Goal: Task Accomplishment & Management: Manage account settings

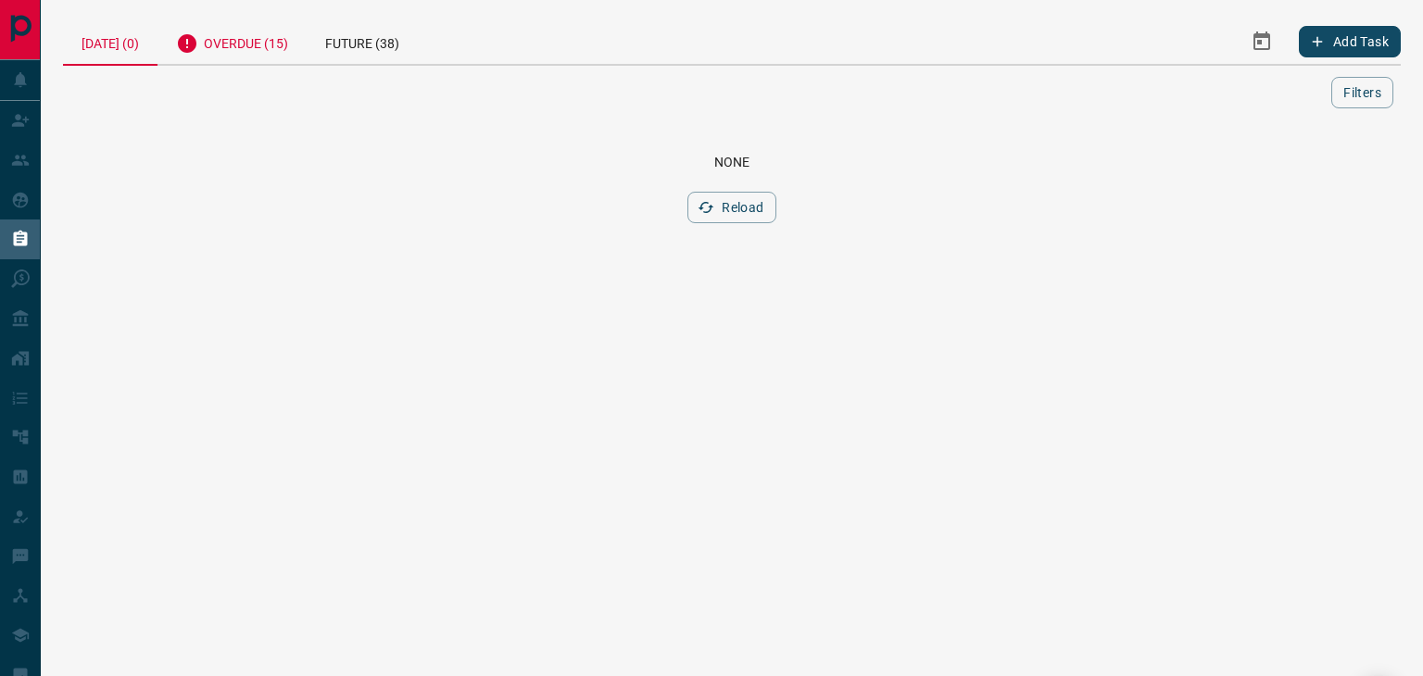
click at [245, 51] on div "Overdue (15)" at bounding box center [231, 41] width 149 height 45
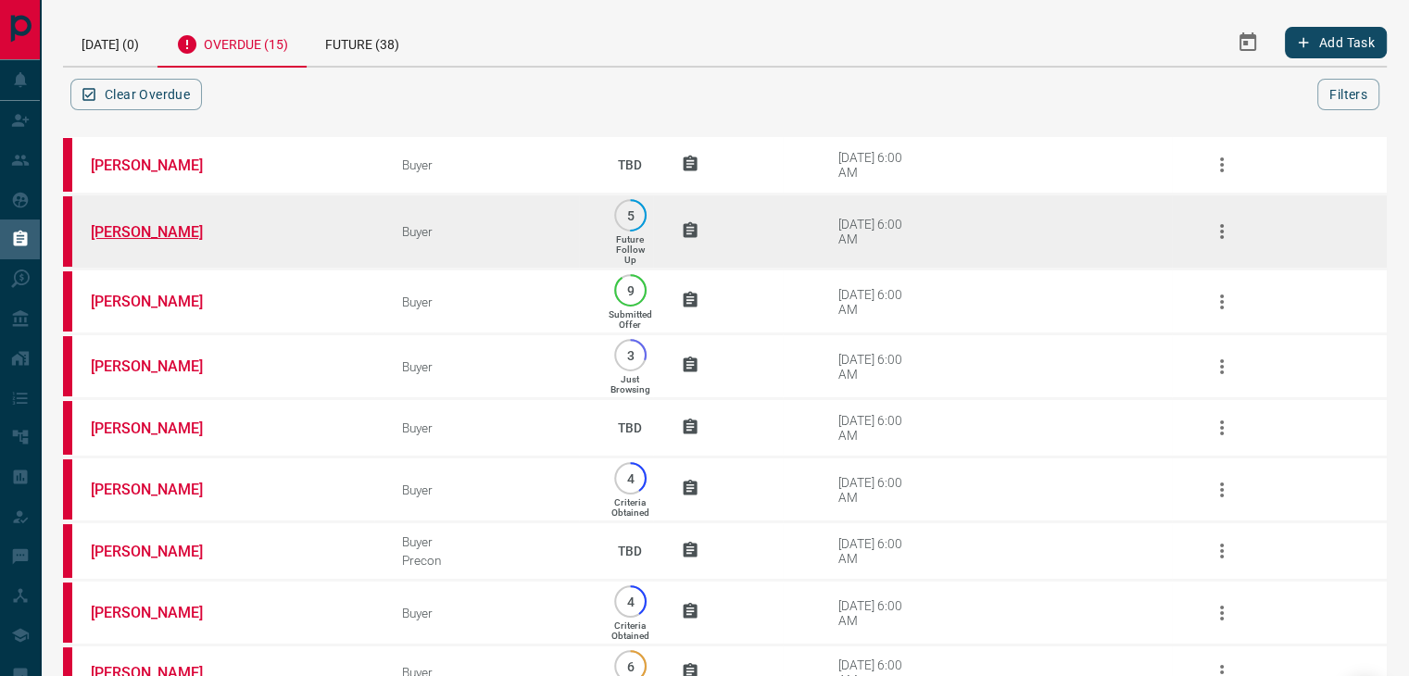
click at [146, 227] on link "[PERSON_NAME]" at bounding box center [160, 232] width 139 height 18
click at [1225, 232] on icon "button" at bounding box center [1222, 231] width 22 height 22
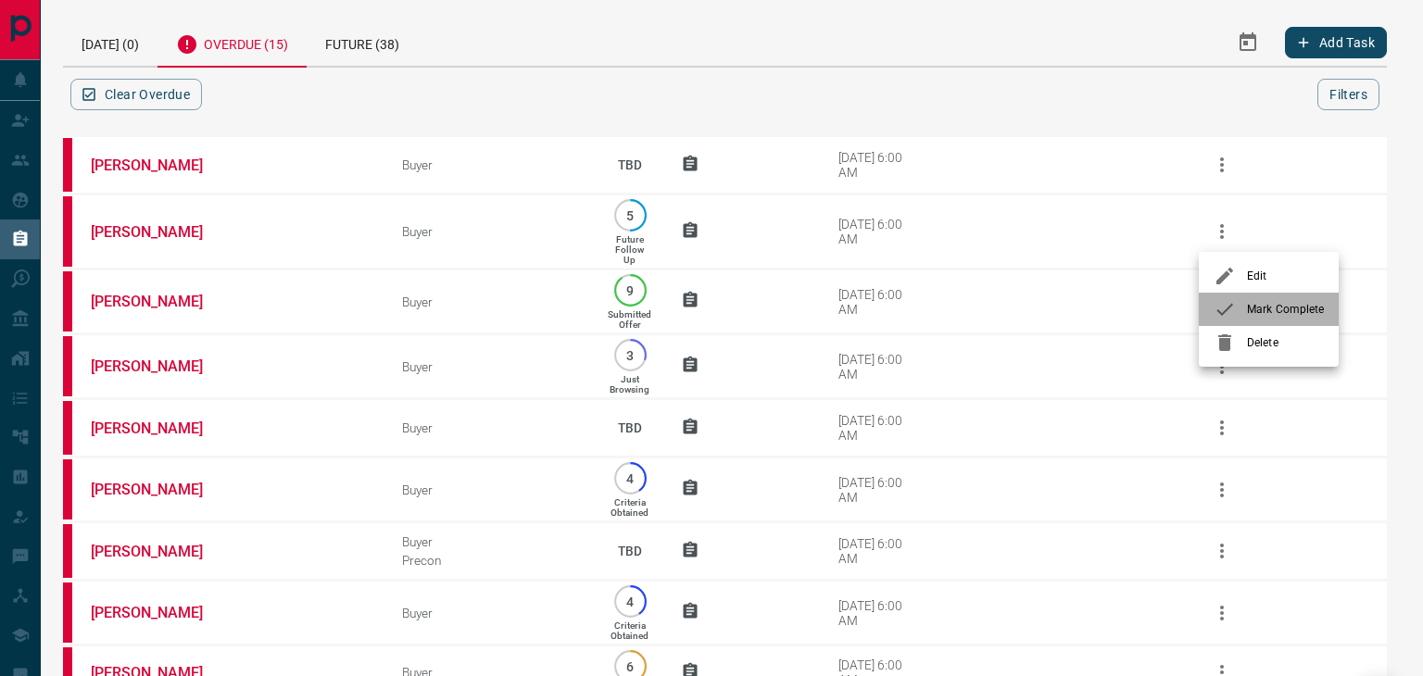
click at [1240, 303] on div at bounding box center [1230, 309] width 33 height 22
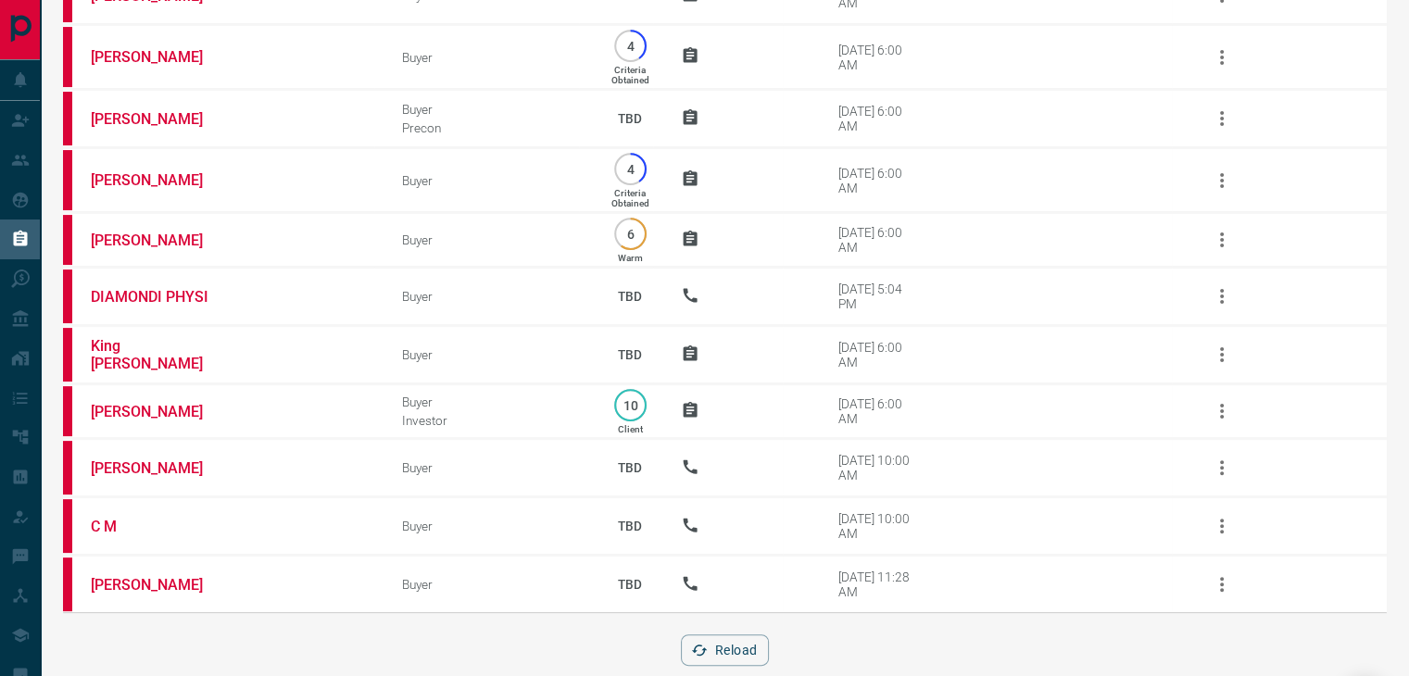
scroll to position [462, 0]
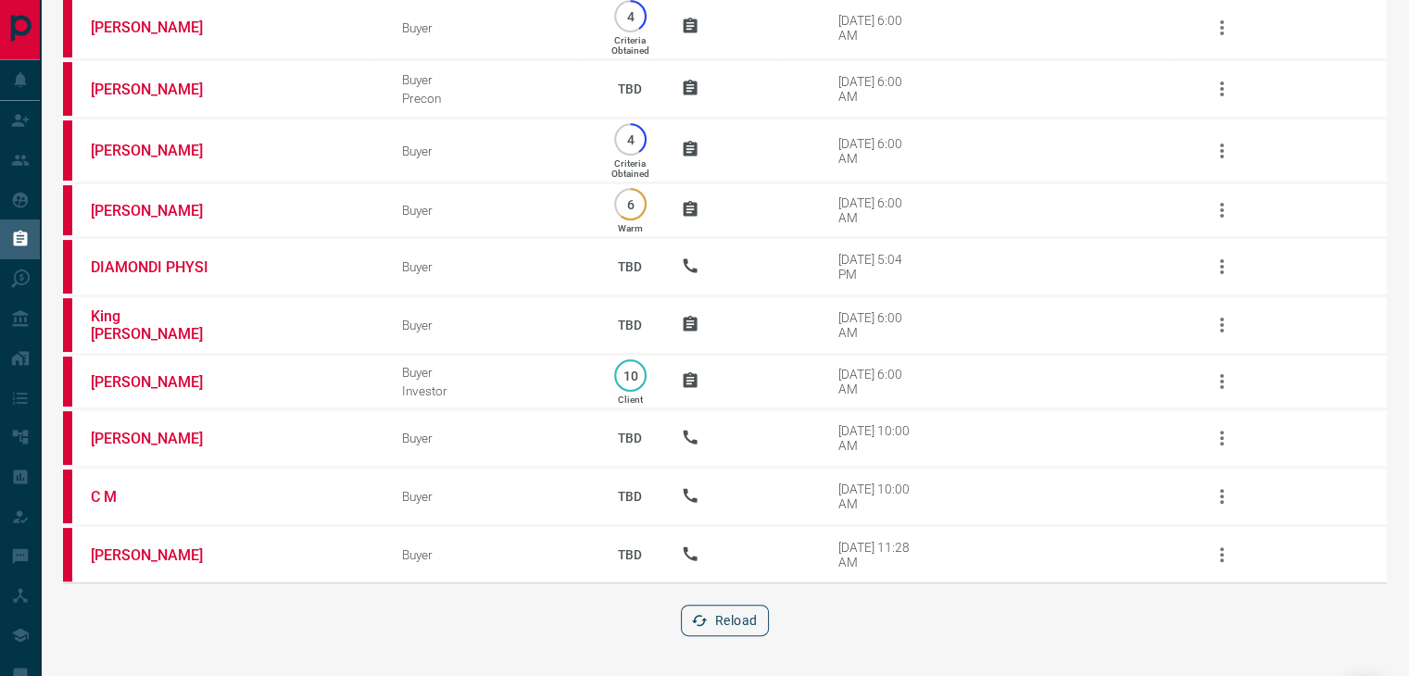
click at [732, 627] on button "Reload" at bounding box center [725, 620] width 88 height 31
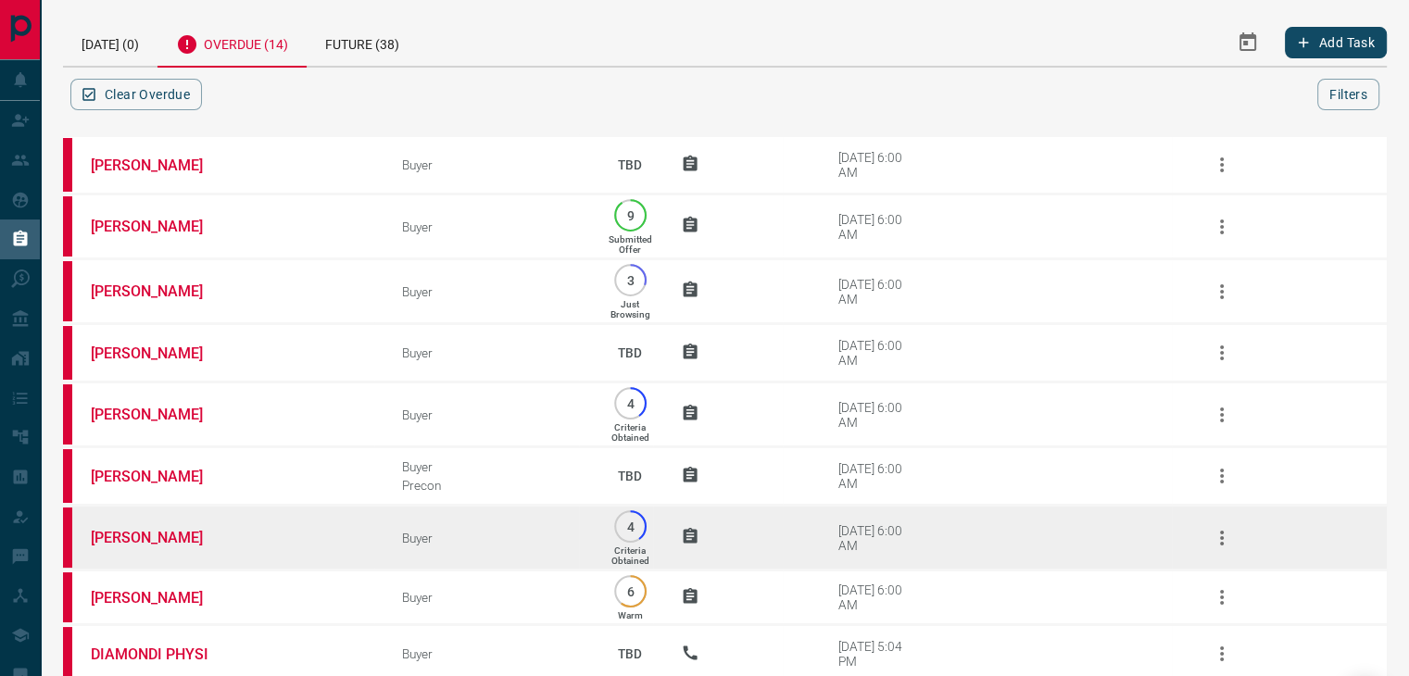
scroll to position [386, 0]
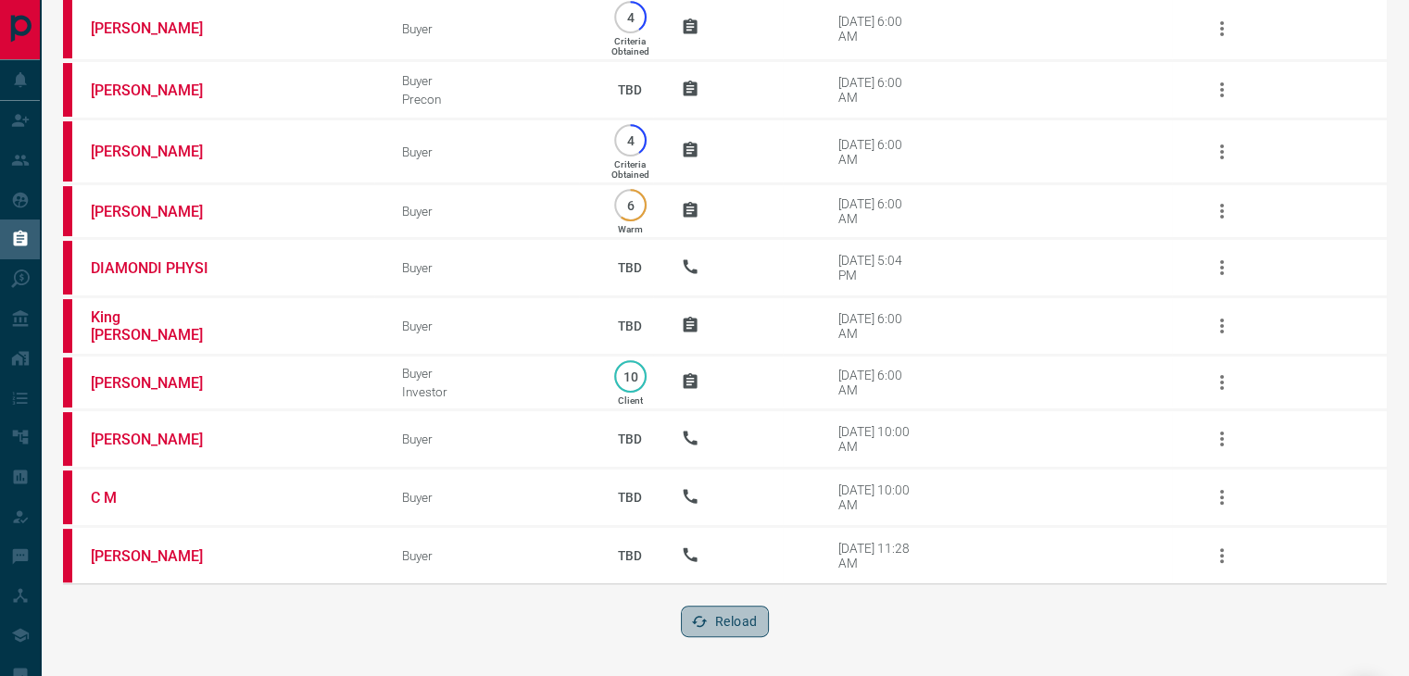
click at [745, 626] on button "Reload" at bounding box center [725, 621] width 88 height 31
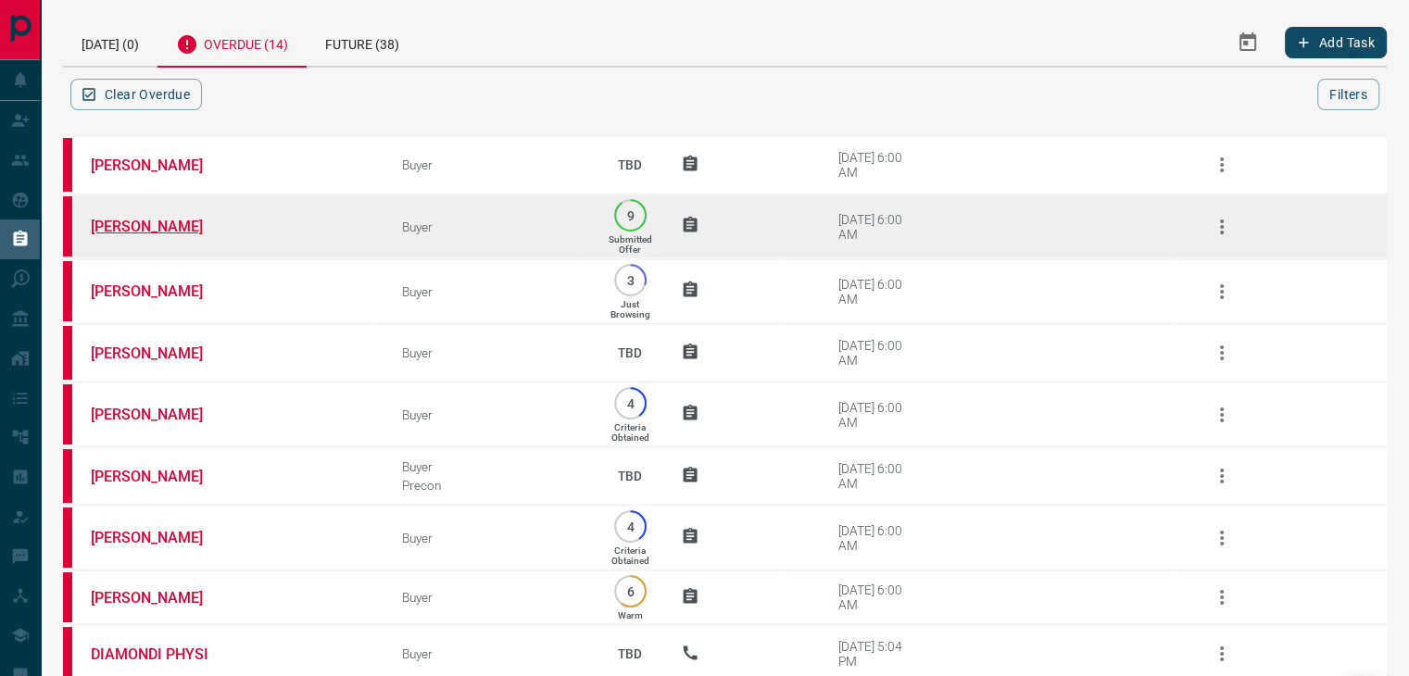
click at [123, 221] on link "[PERSON_NAME]" at bounding box center [160, 227] width 139 height 18
click at [1225, 225] on icon "button" at bounding box center [1222, 227] width 22 height 22
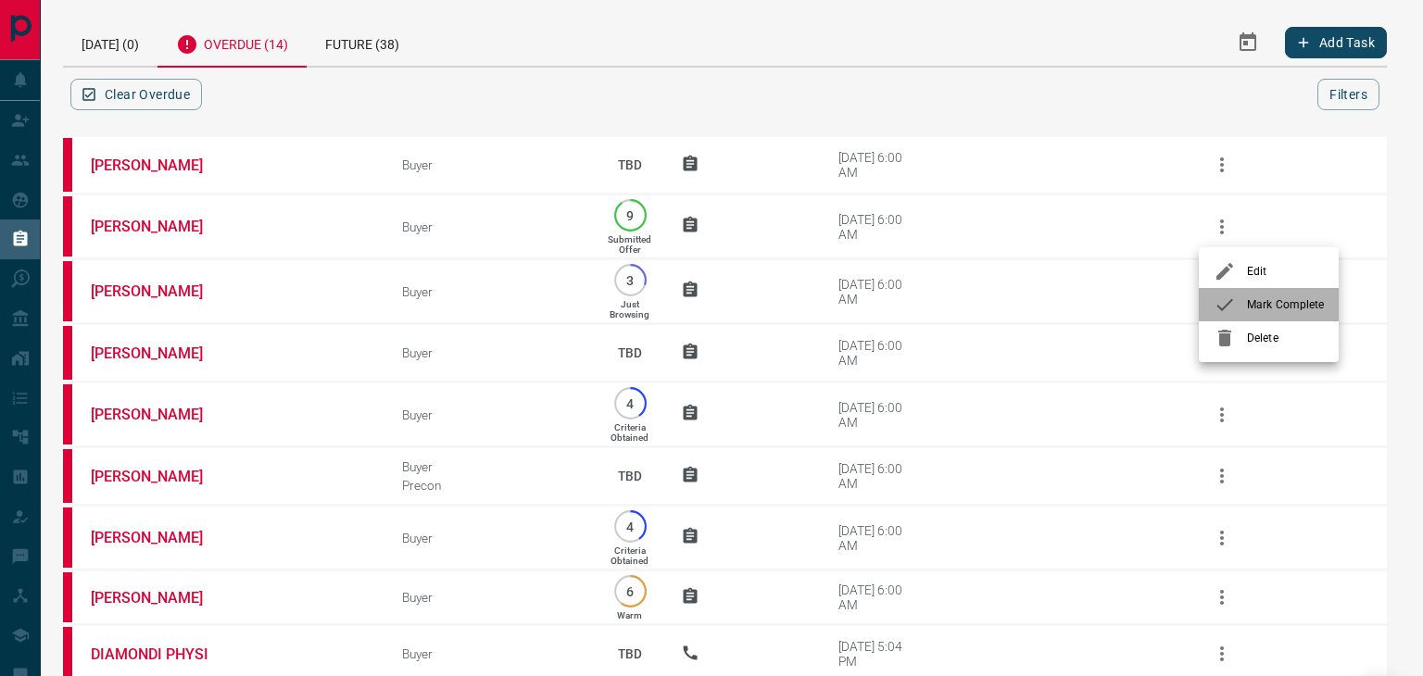
click at [1248, 308] on span "Mark Complete" at bounding box center [1285, 304] width 77 height 17
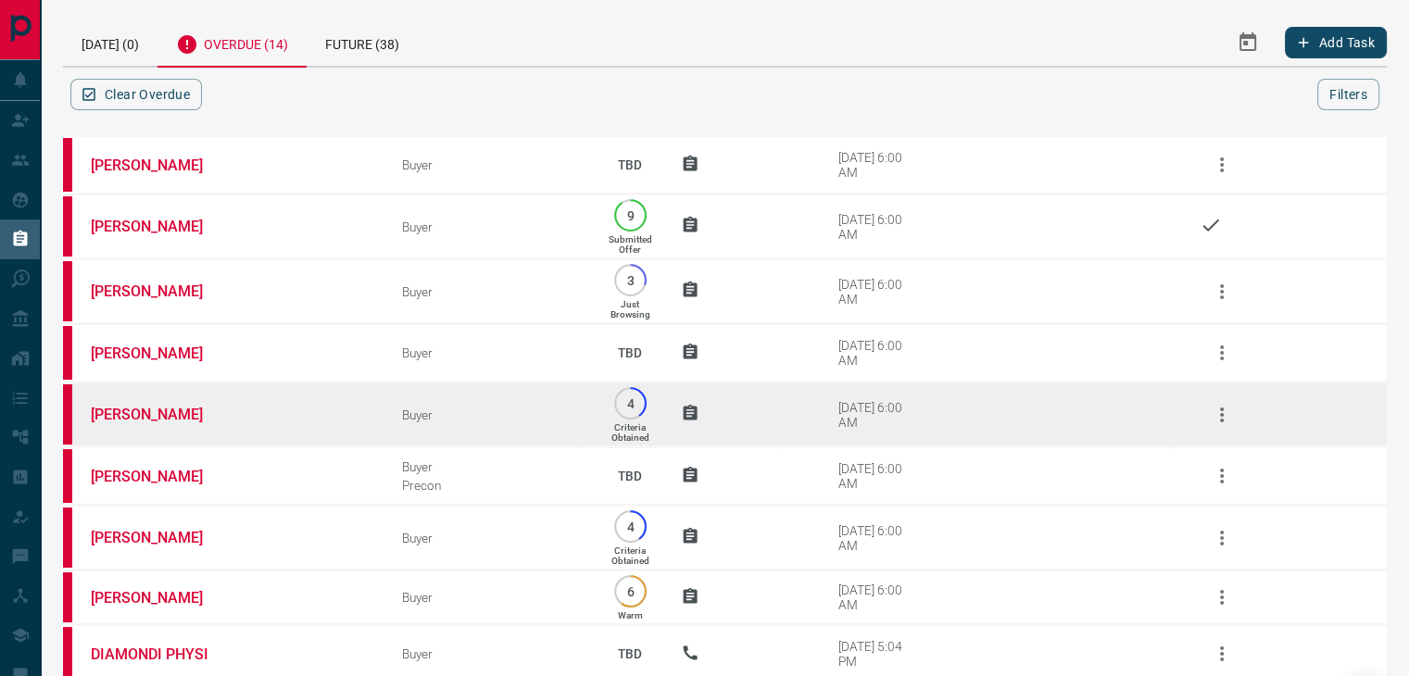
scroll to position [386, 0]
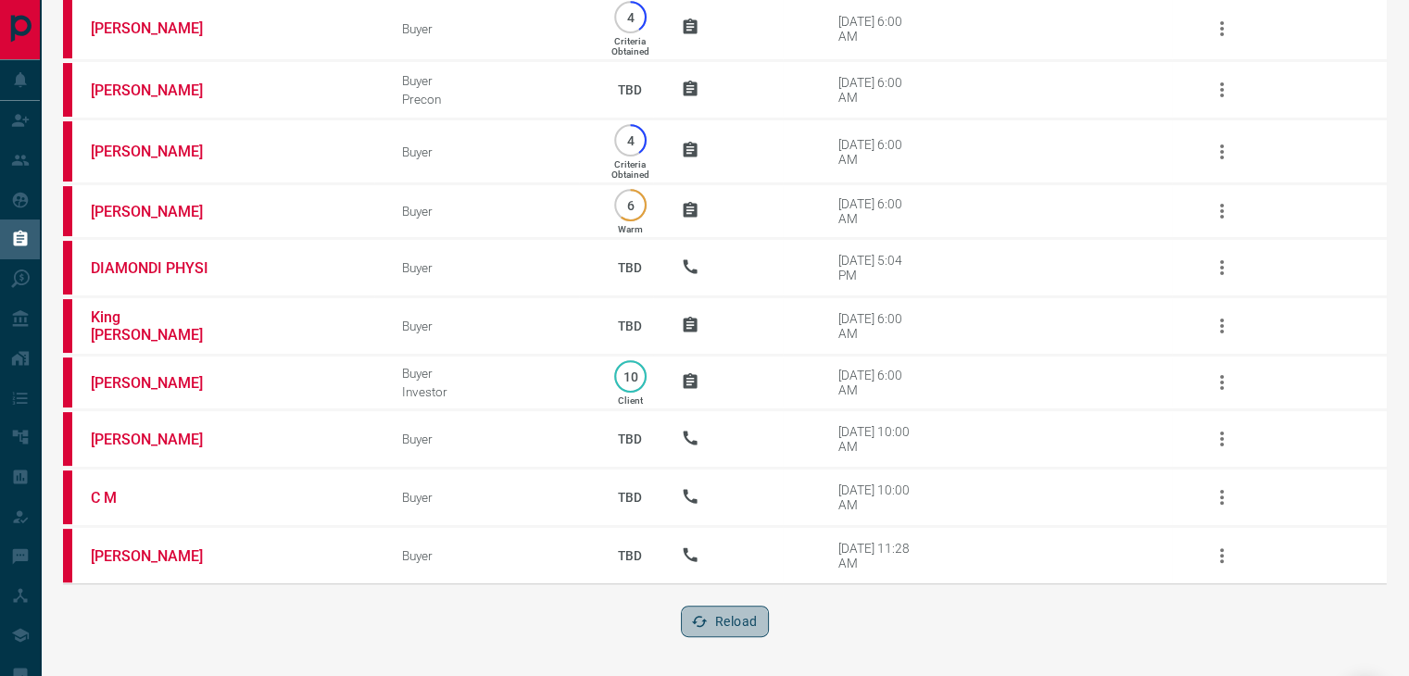
click at [734, 613] on button "Reload" at bounding box center [725, 621] width 88 height 31
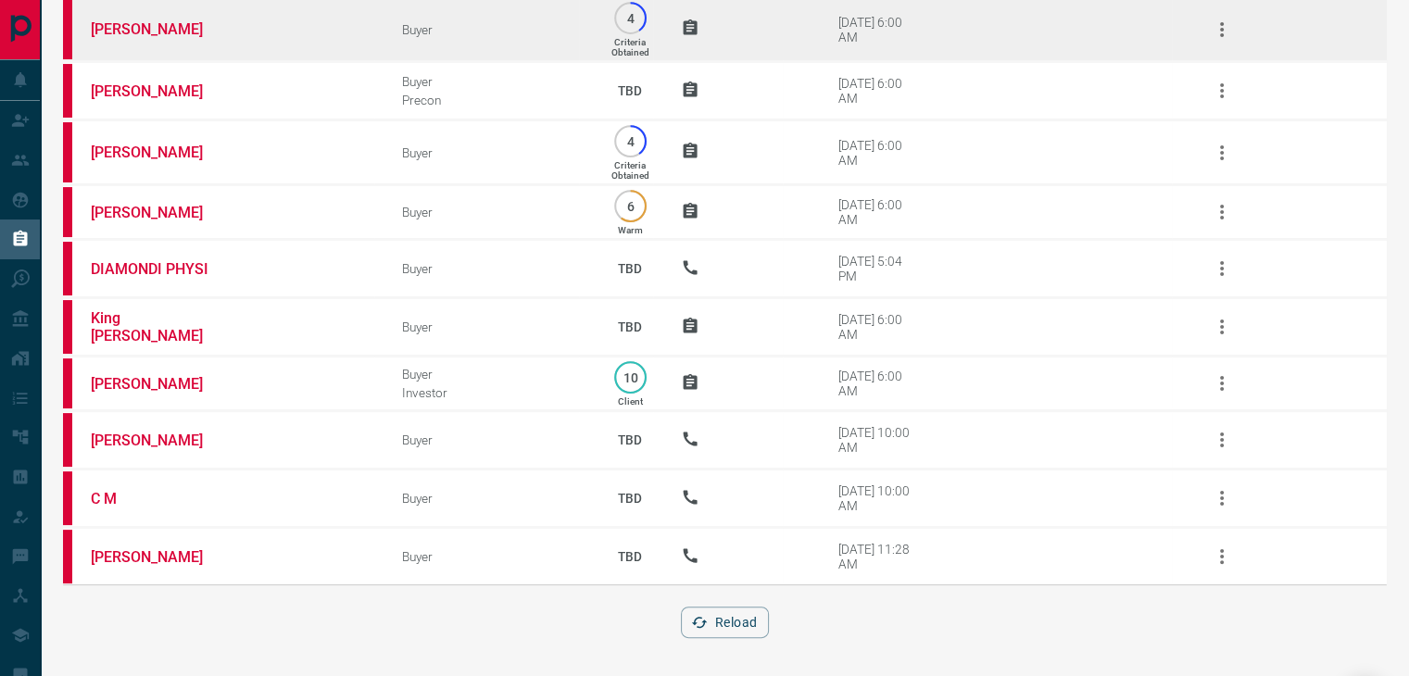
scroll to position [0, 0]
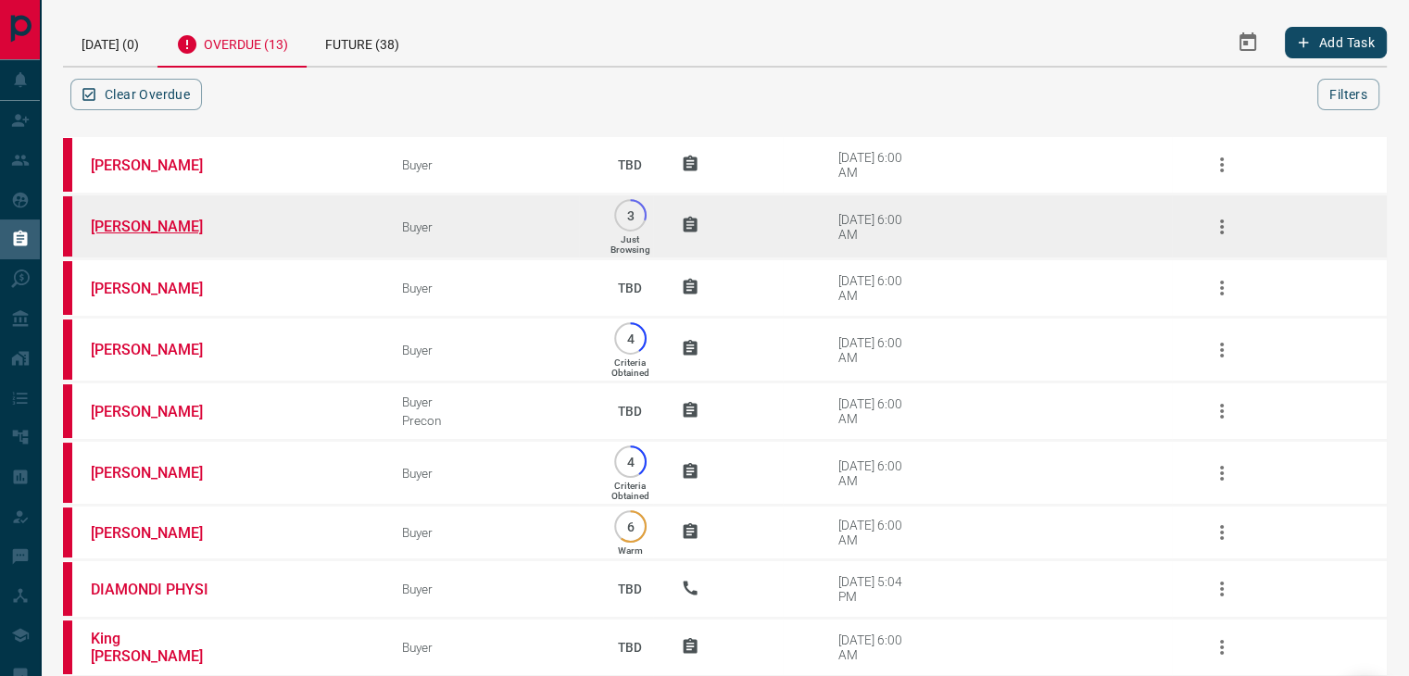
click at [133, 220] on link "[PERSON_NAME]" at bounding box center [160, 227] width 139 height 18
click at [1225, 220] on icon "button" at bounding box center [1222, 227] width 22 height 22
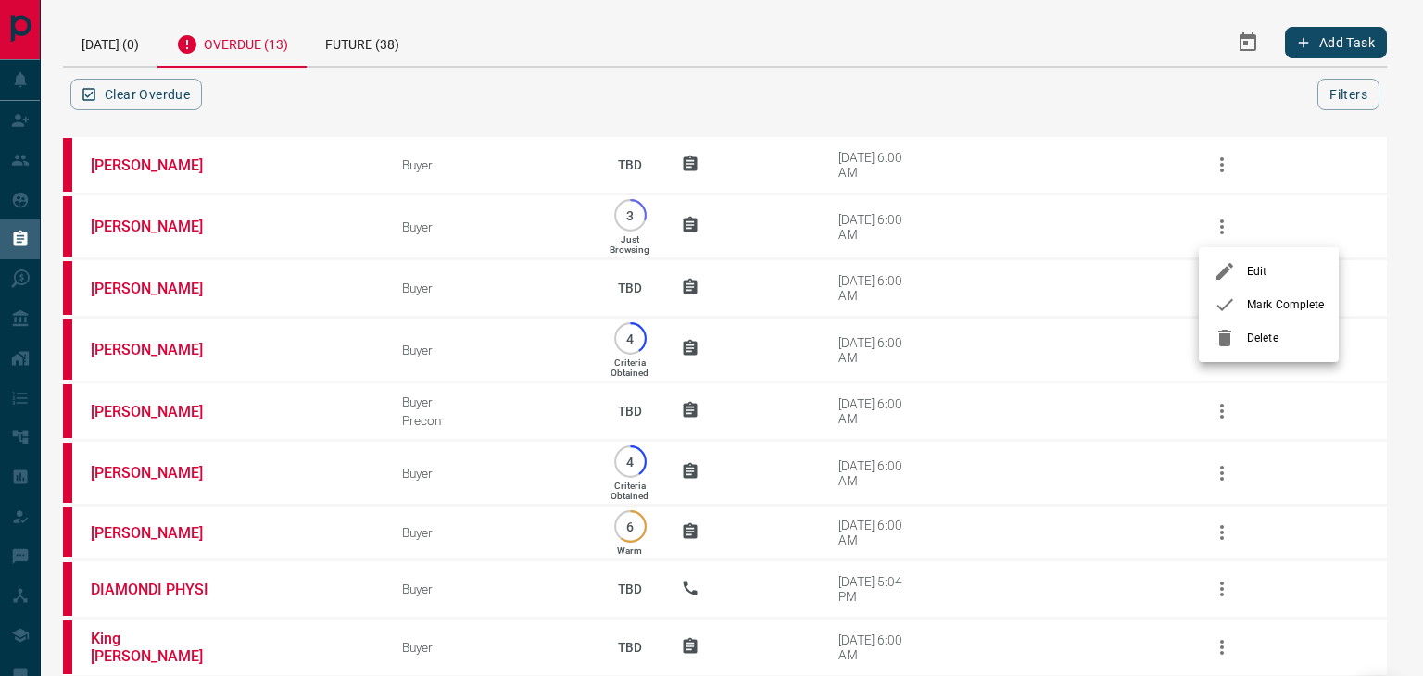
click at [1245, 305] on div at bounding box center [1230, 305] width 33 height 22
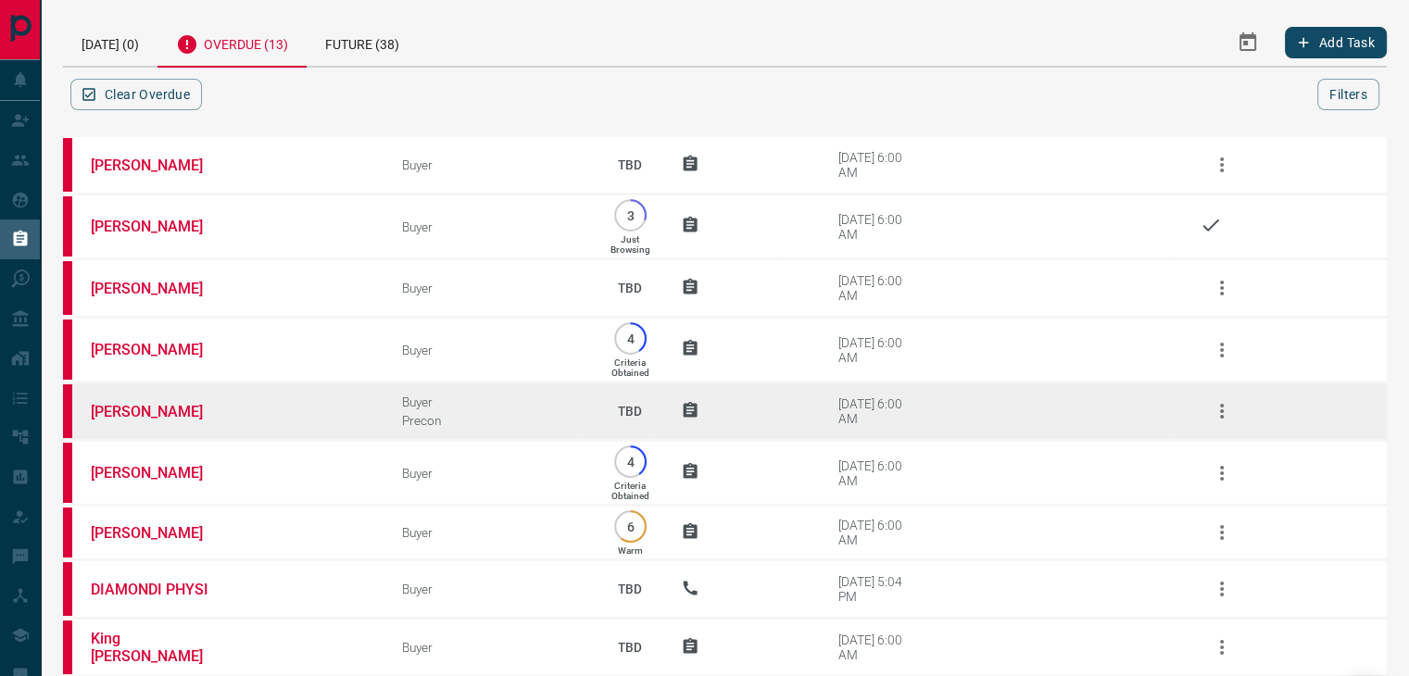
scroll to position [321, 0]
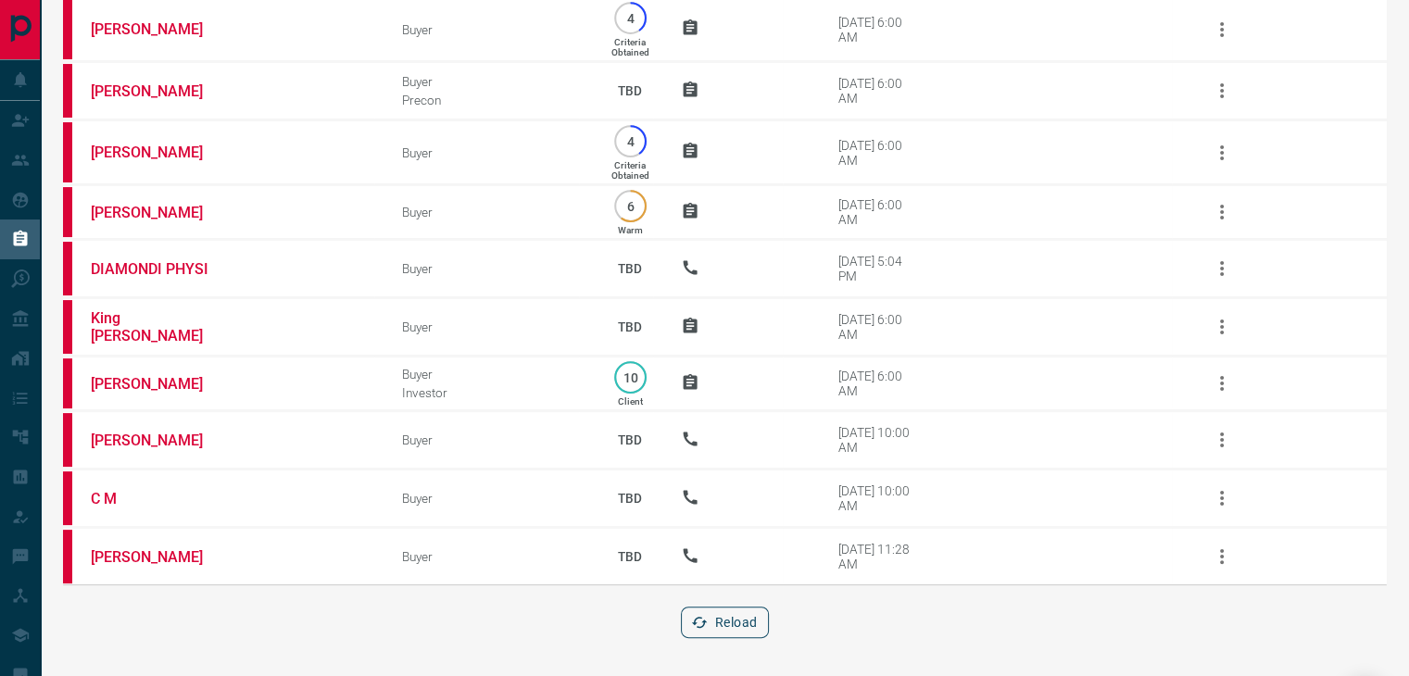
click at [752, 607] on button "Reload" at bounding box center [725, 622] width 88 height 31
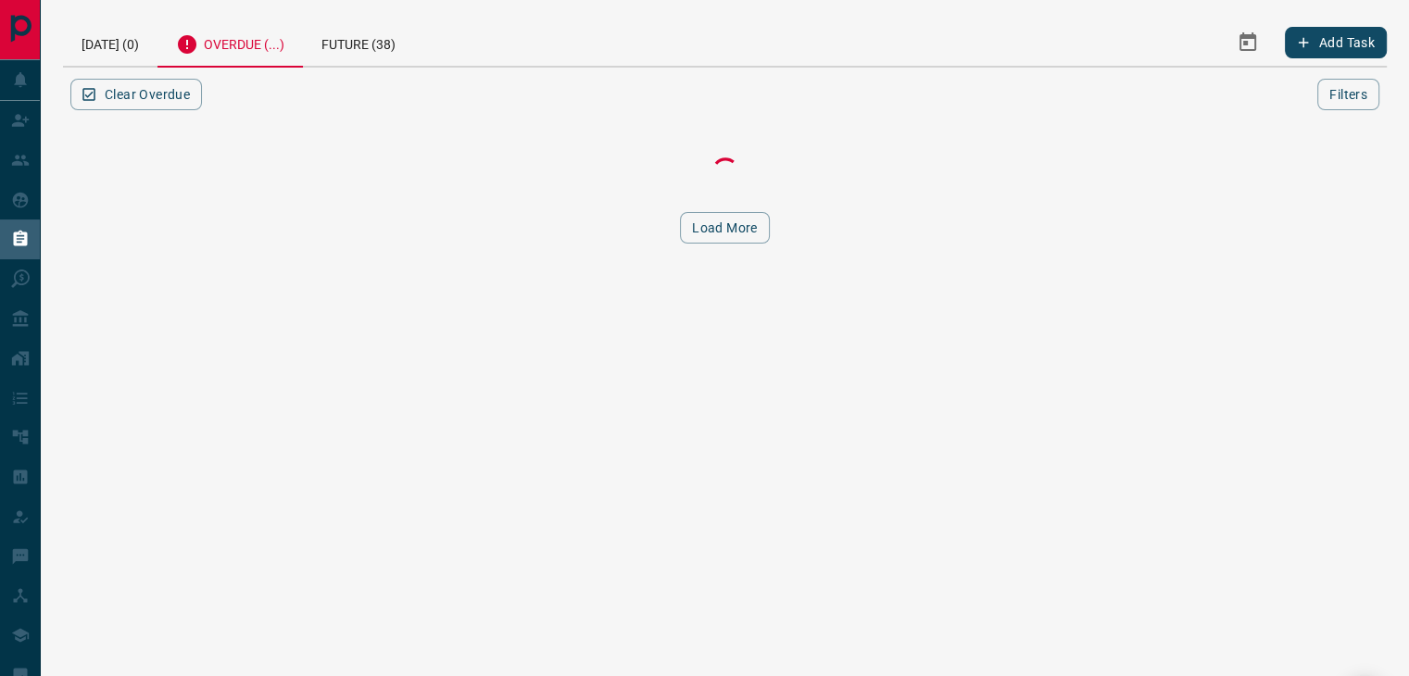
scroll to position [0, 0]
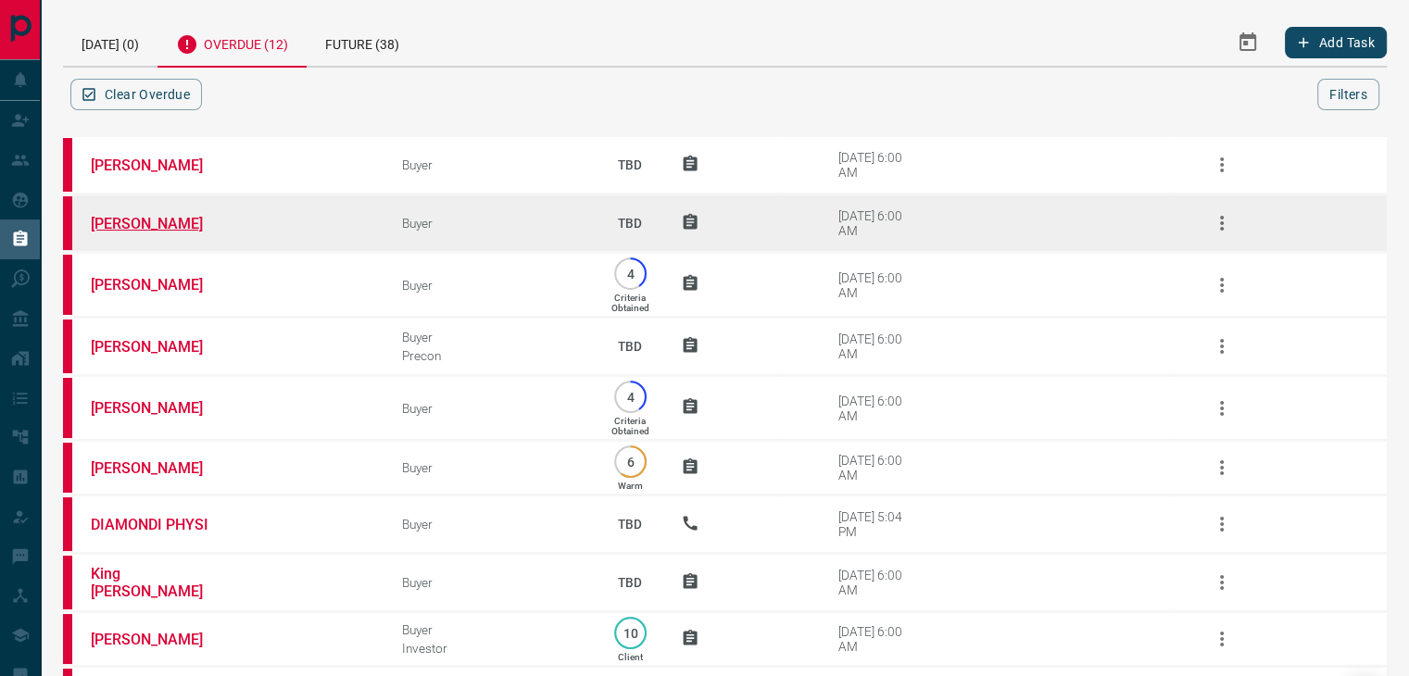
click at [170, 219] on link "[PERSON_NAME]" at bounding box center [160, 224] width 139 height 18
click at [1221, 217] on icon "button" at bounding box center [1222, 223] width 22 height 22
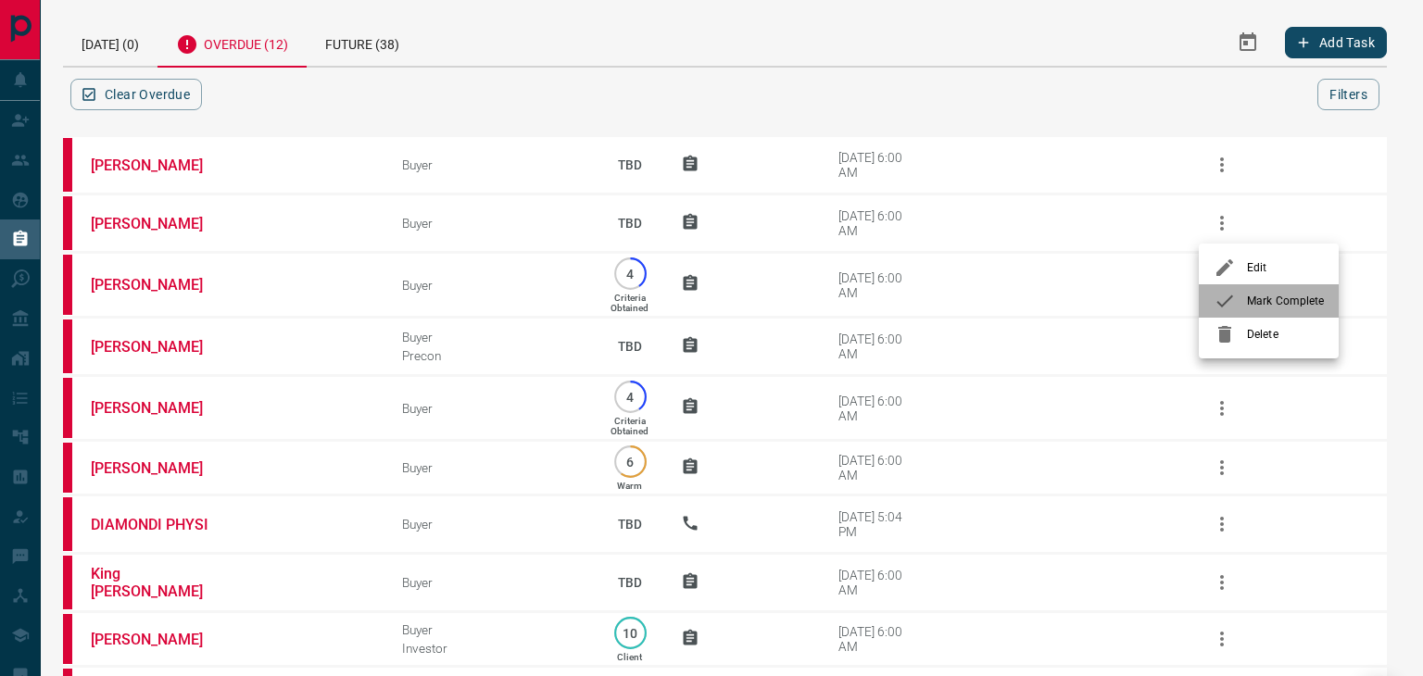
click at [1238, 294] on div at bounding box center [1230, 301] width 33 height 22
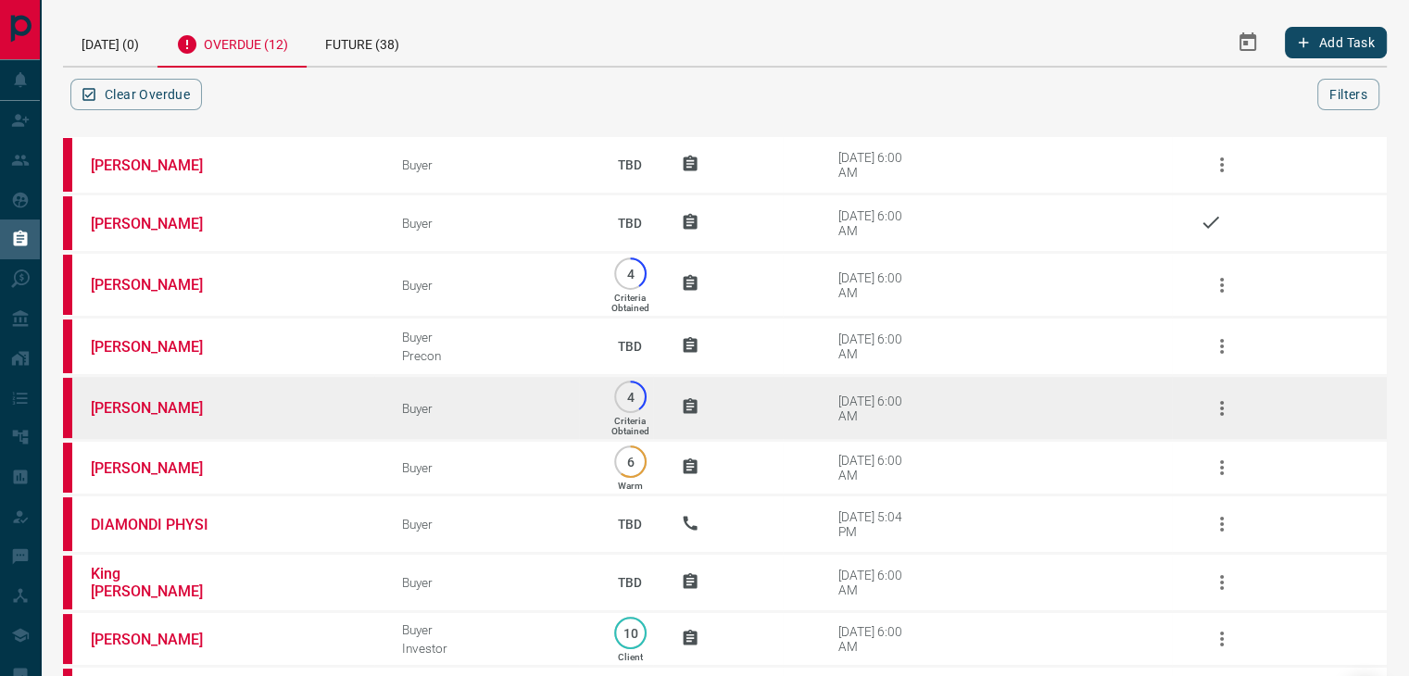
scroll to position [256, 0]
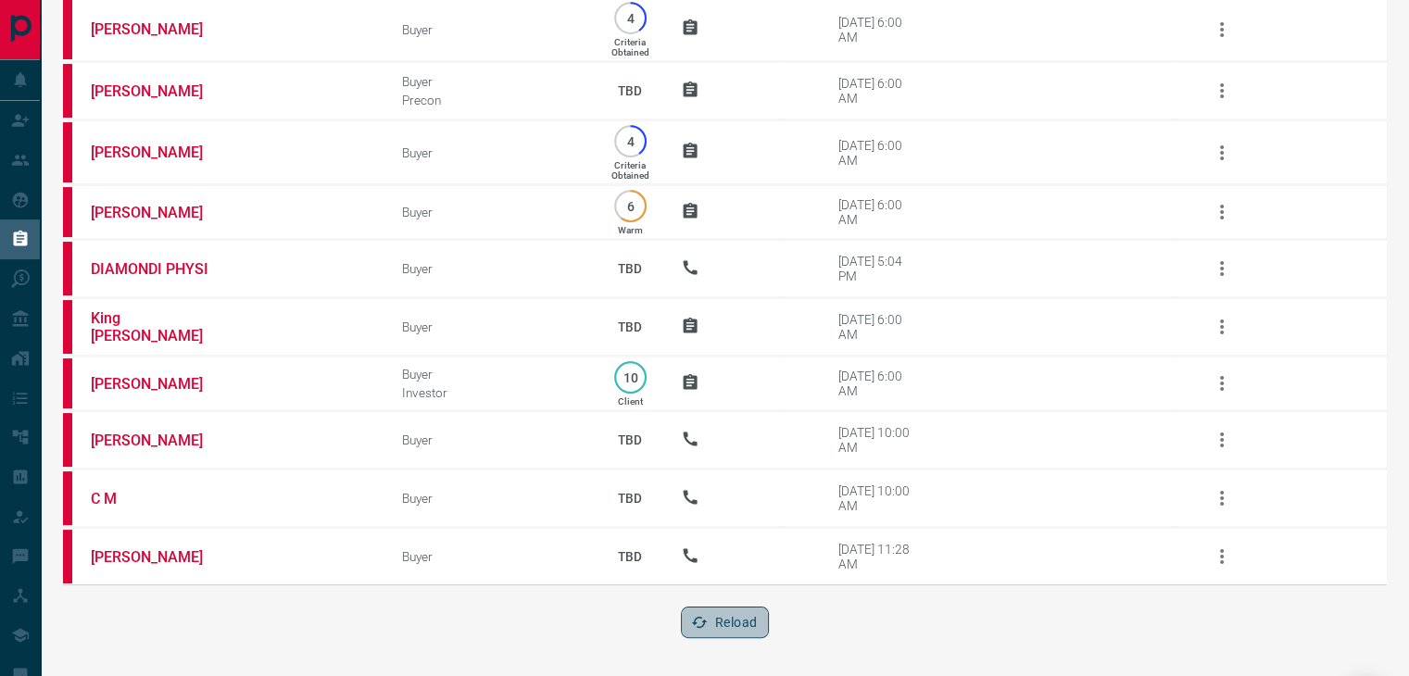
click at [698, 630] on button "Reload" at bounding box center [725, 622] width 88 height 31
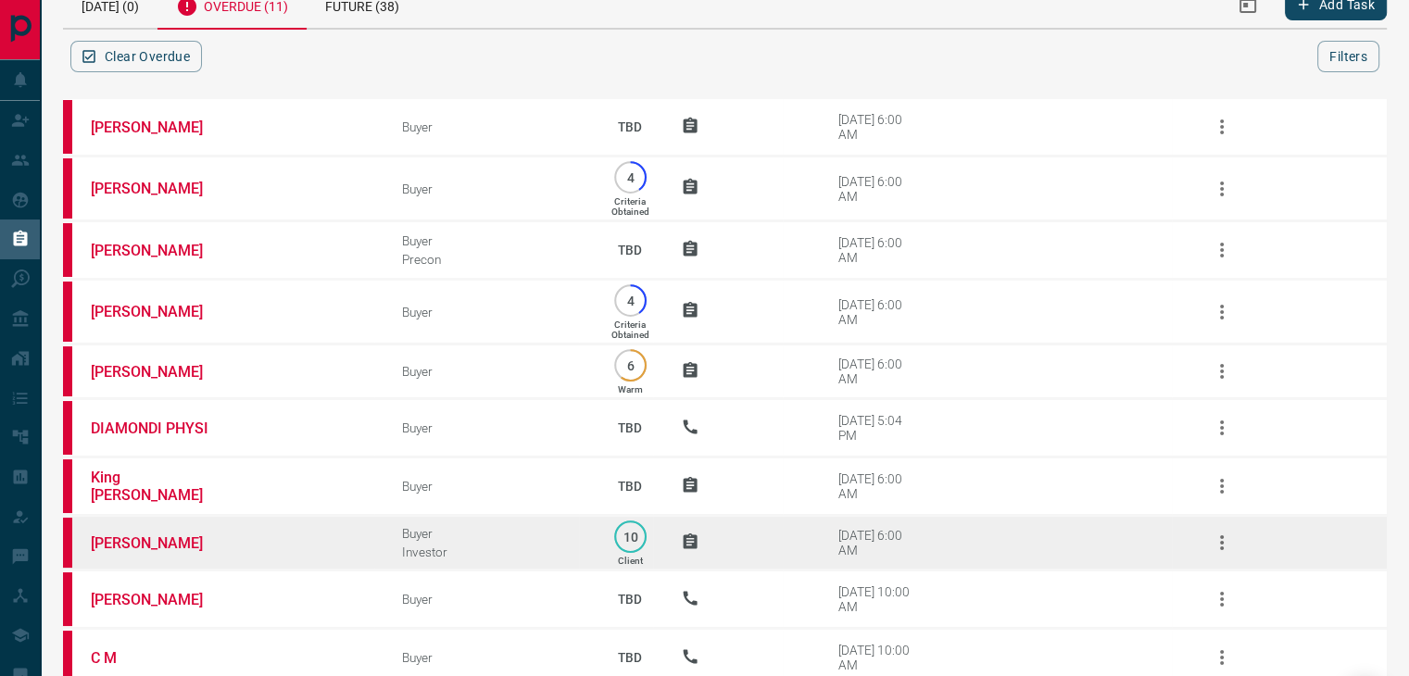
scroll to position [0, 0]
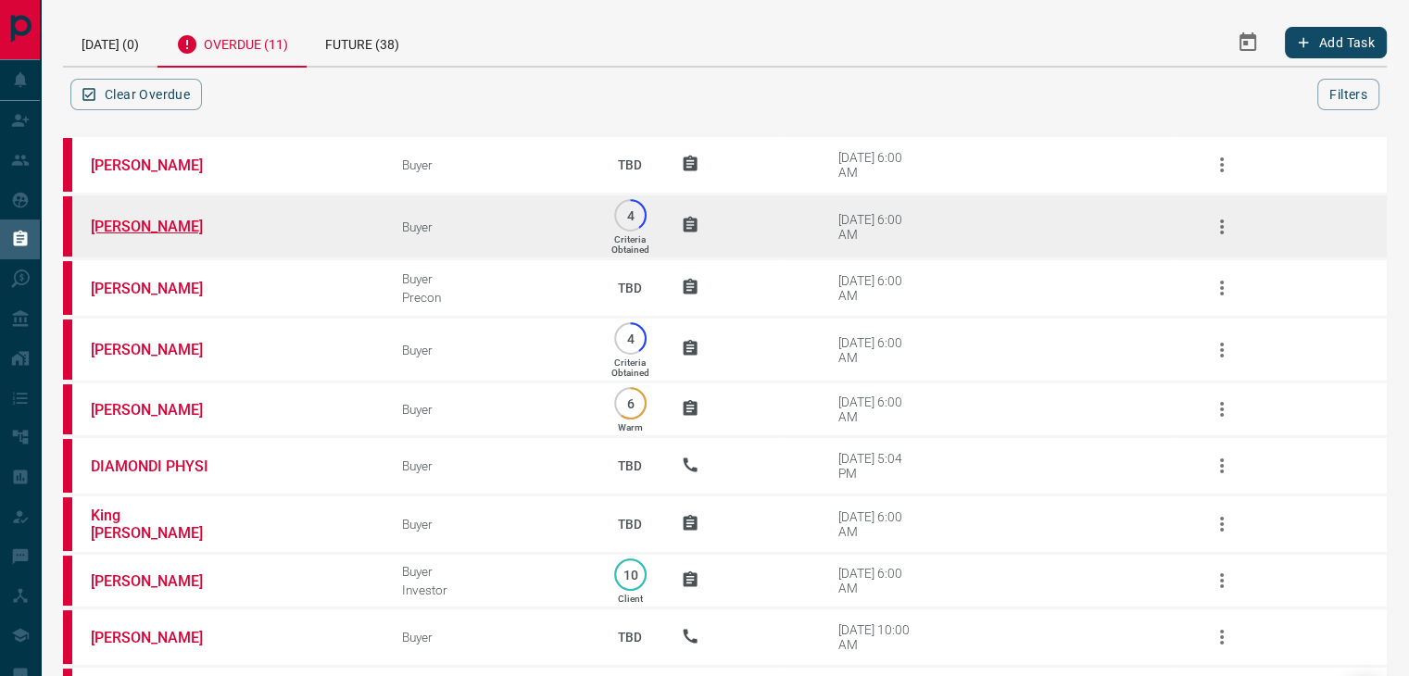
click at [139, 227] on link "[PERSON_NAME]" at bounding box center [160, 227] width 139 height 18
click at [1223, 221] on icon "button" at bounding box center [1222, 227] width 22 height 22
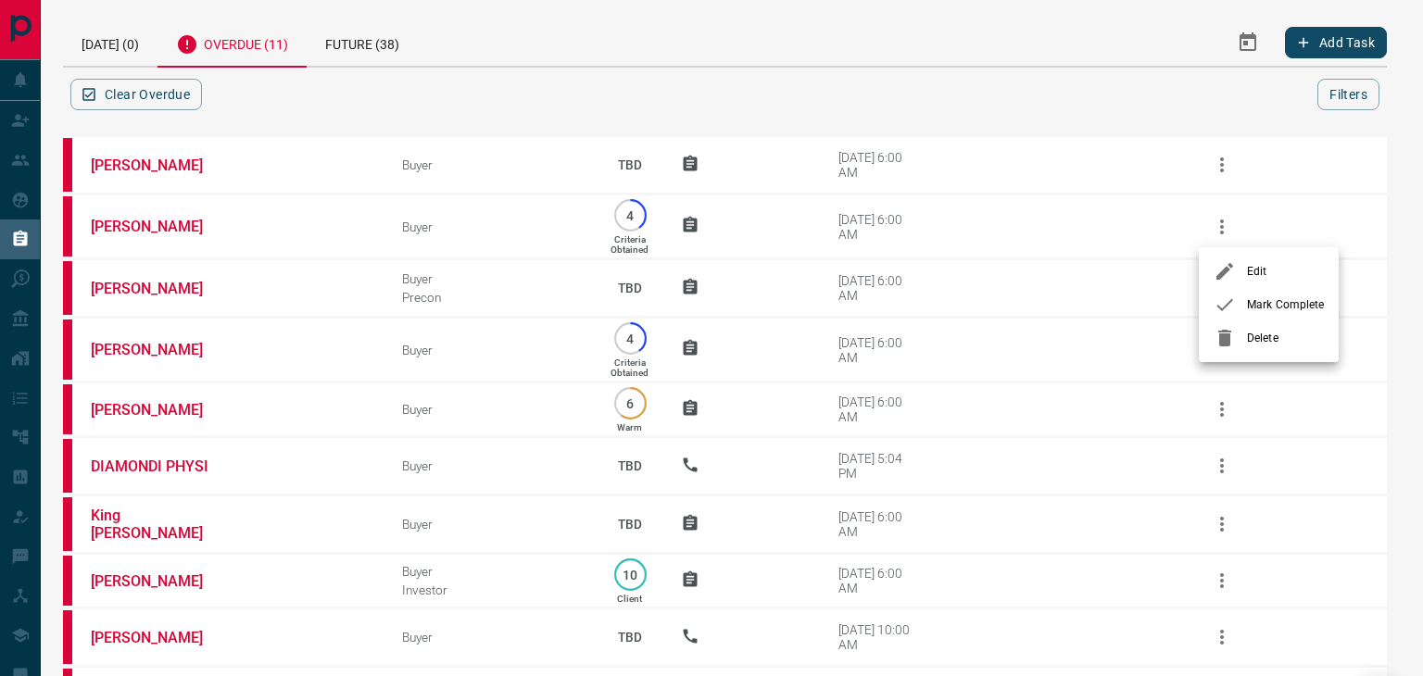
click at [1248, 301] on span "Mark Complete" at bounding box center [1285, 304] width 77 height 17
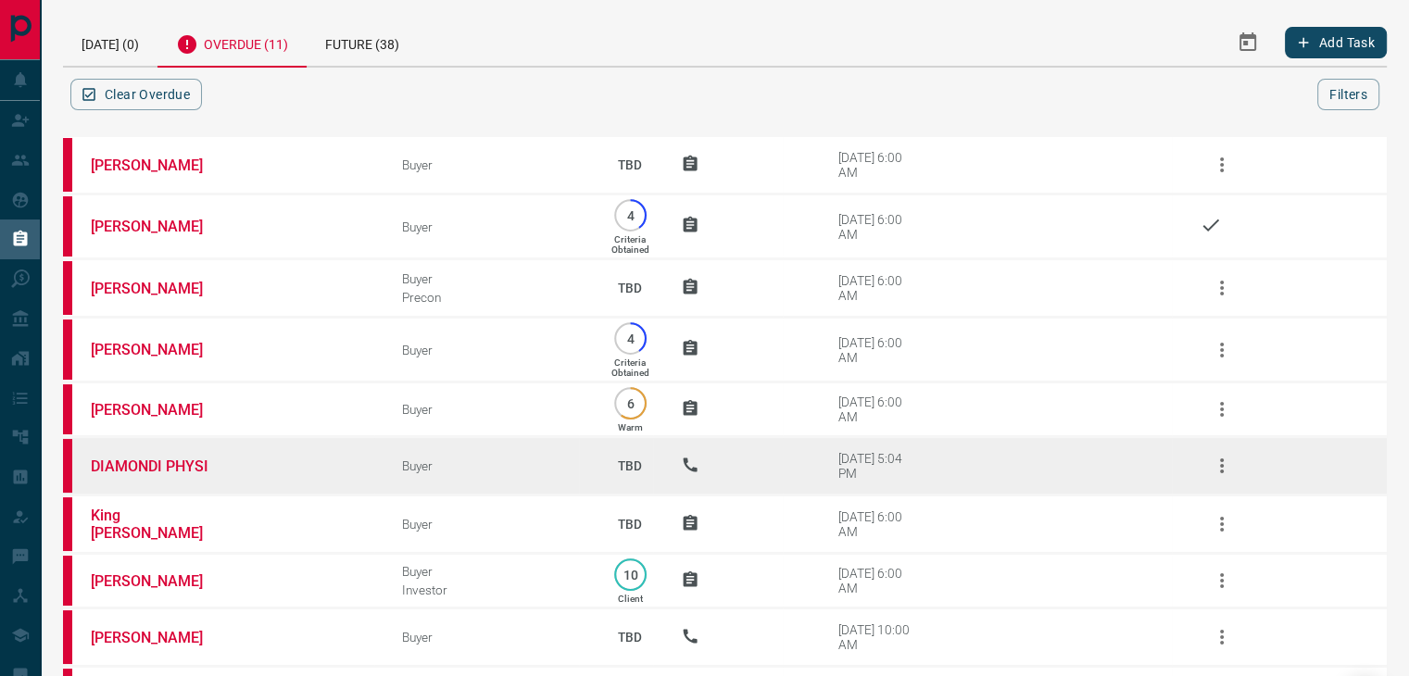
scroll to position [197, 0]
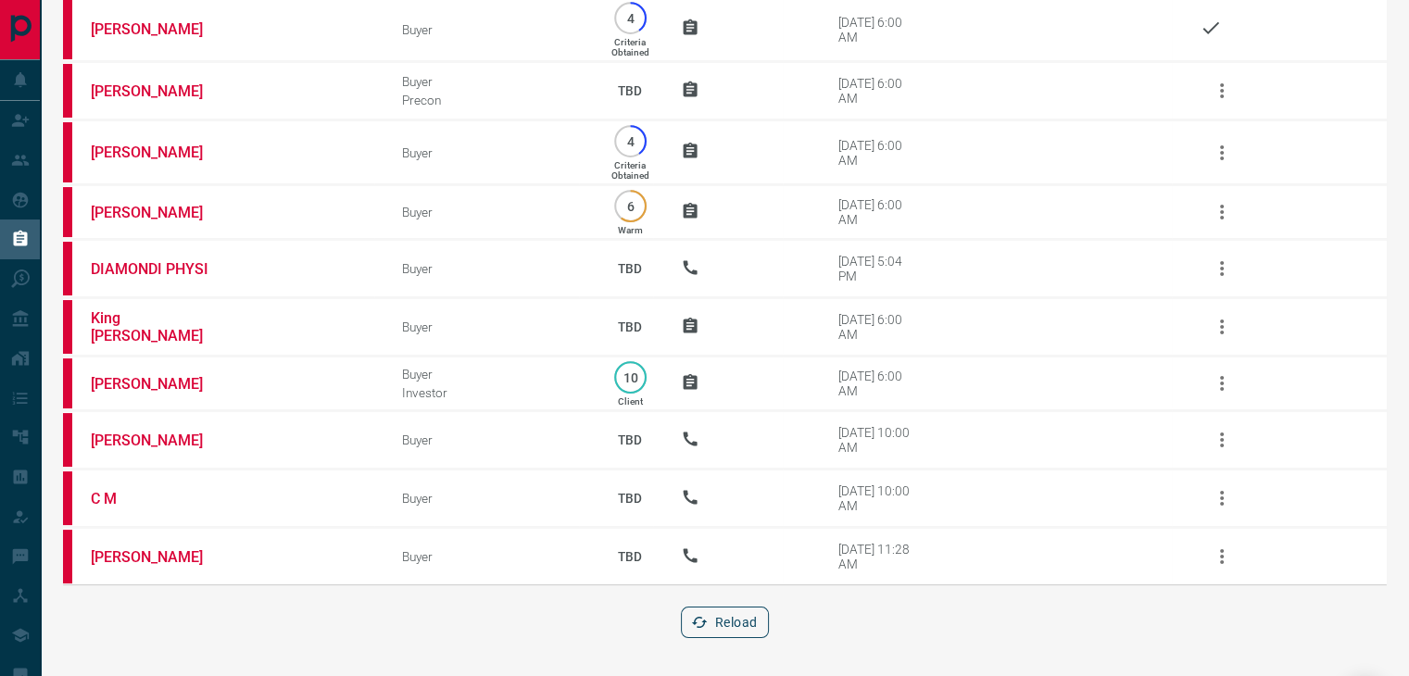
click at [711, 624] on button "Reload" at bounding box center [725, 622] width 88 height 31
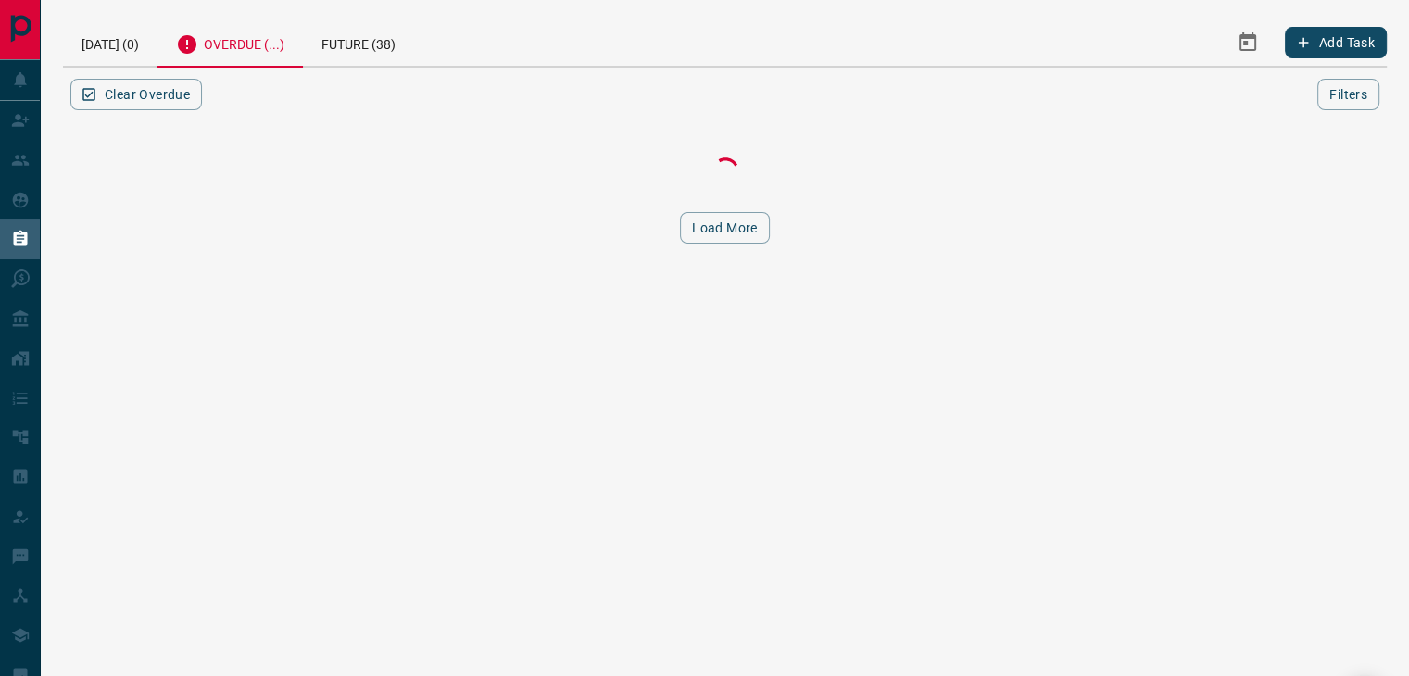
scroll to position [0, 0]
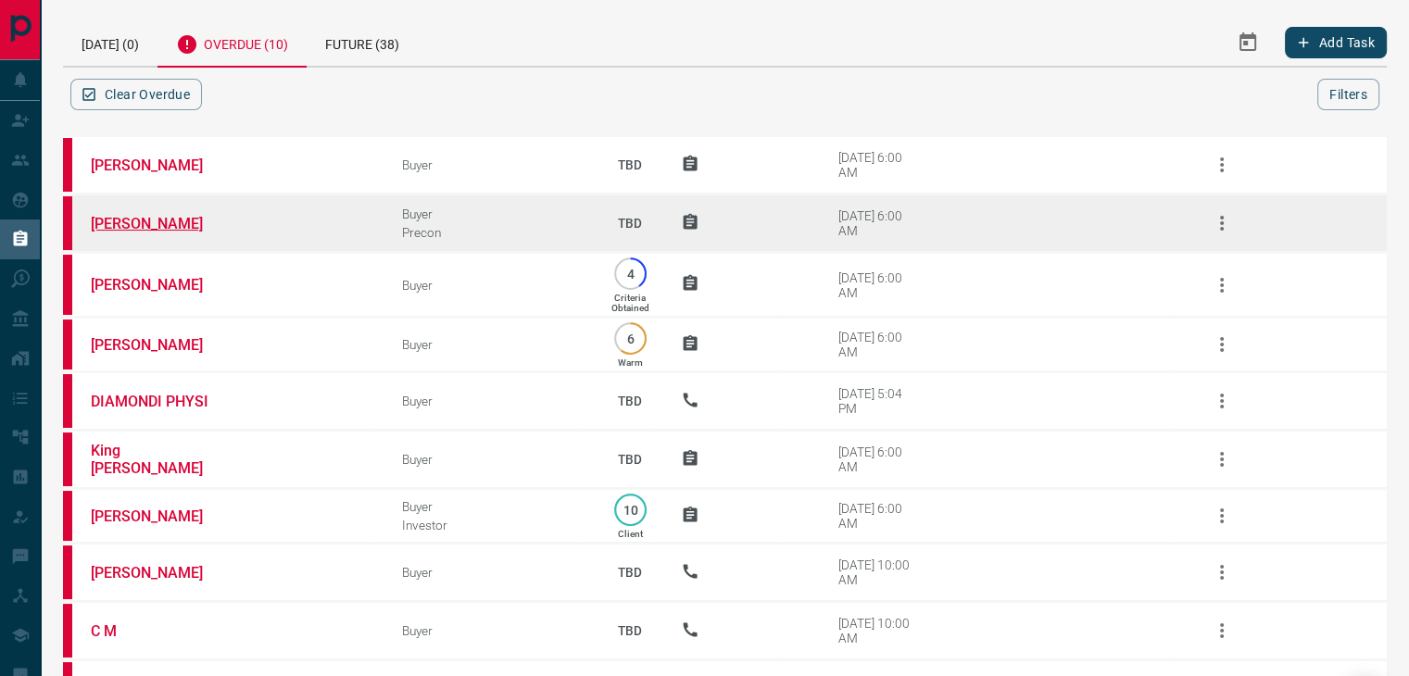
click at [100, 219] on link "[PERSON_NAME]" at bounding box center [160, 224] width 139 height 18
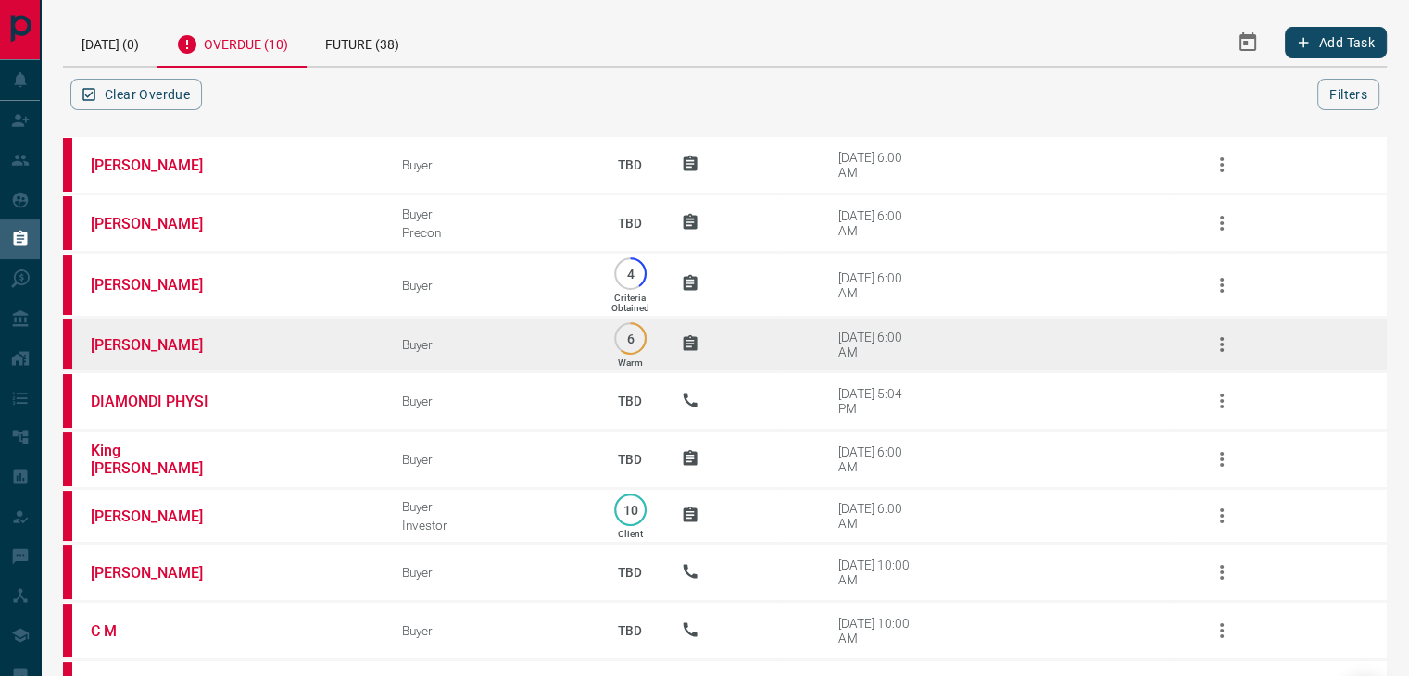
scroll to position [132, 0]
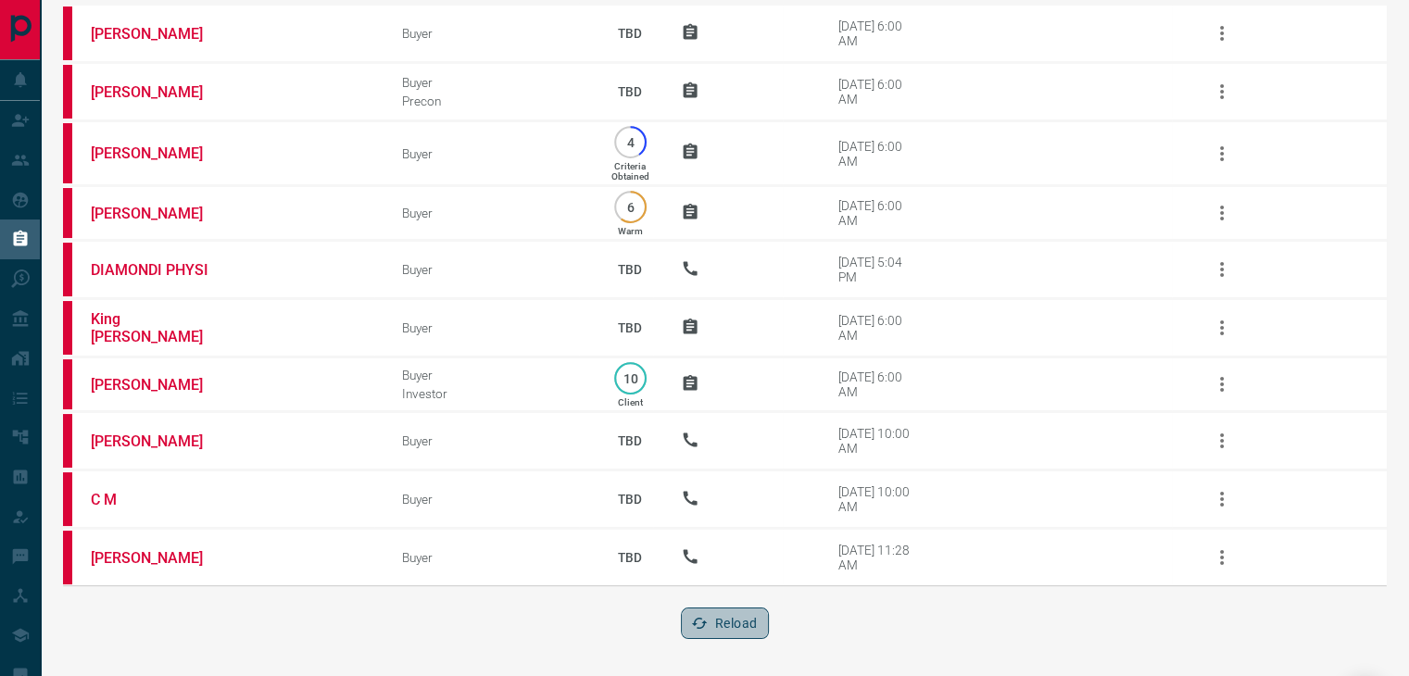
click at [745, 620] on button "Reload" at bounding box center [725, 623] width 88 height 31
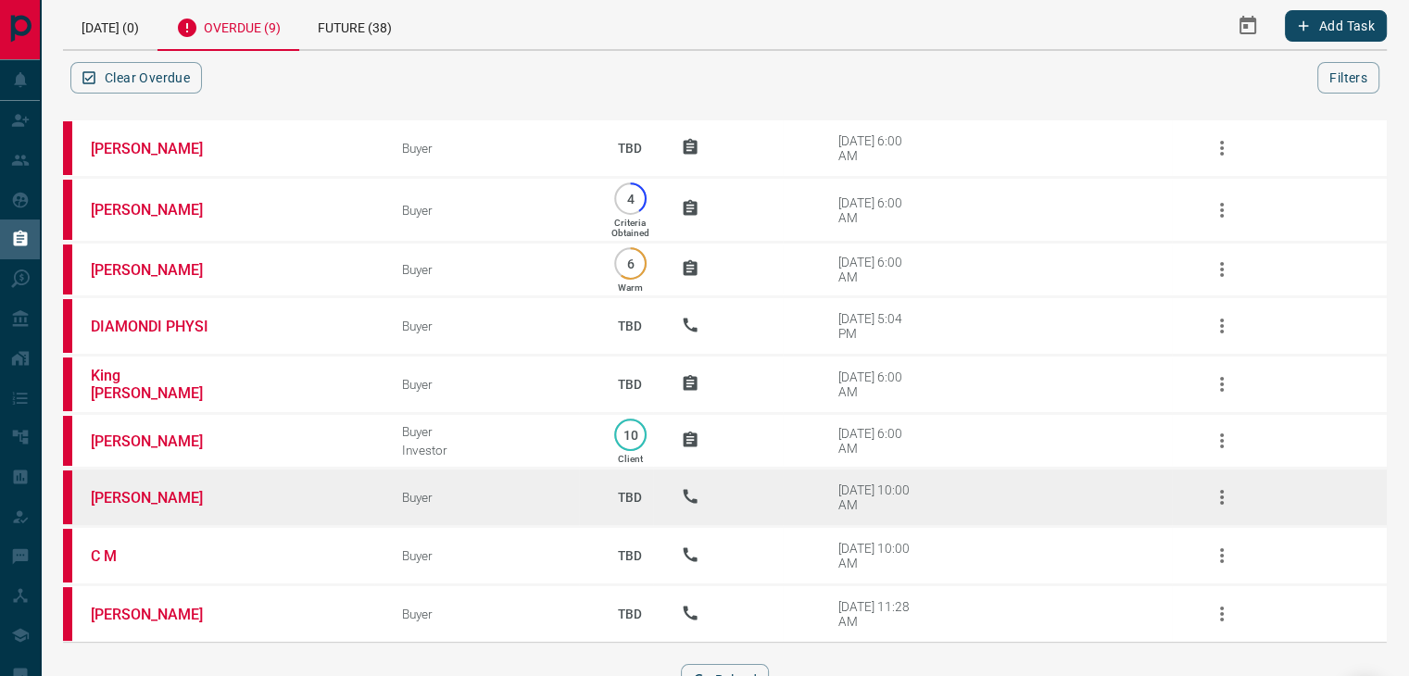
scroll to position [0, 0]
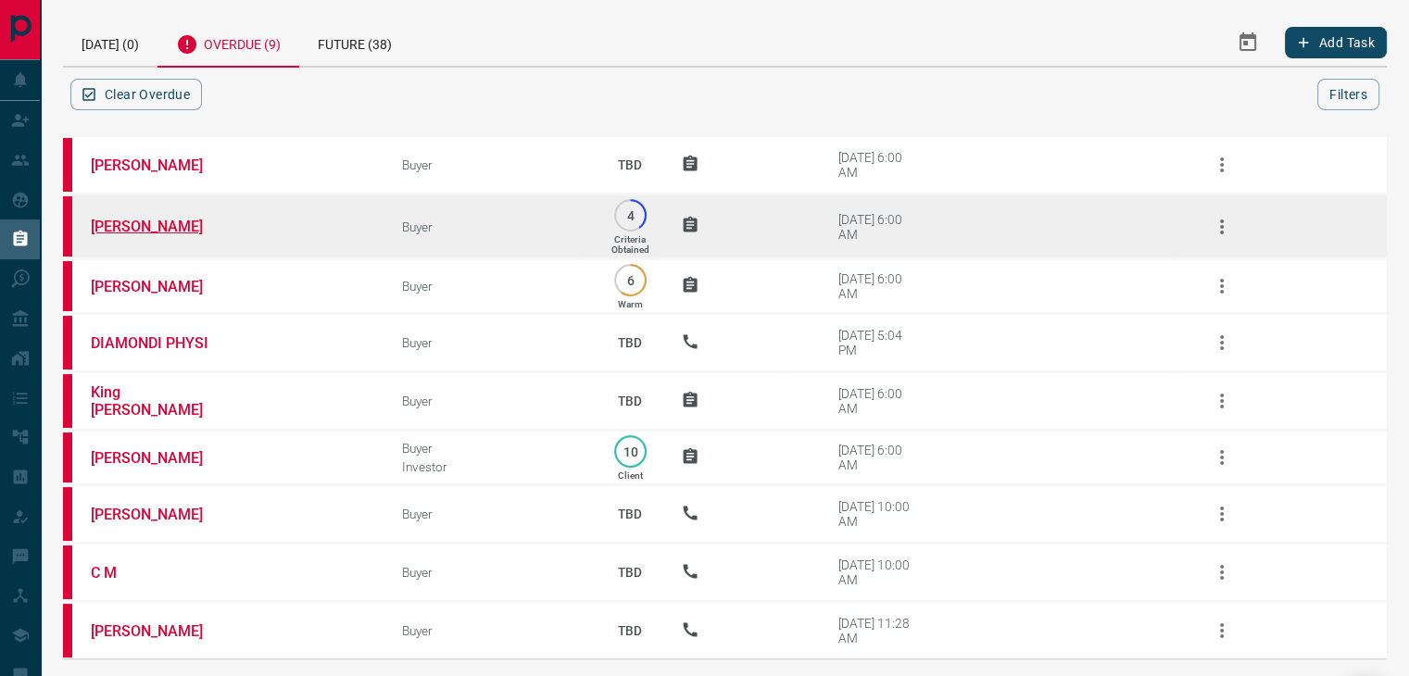
click at [182, 223] on link "[PERSON_NAME]" at bounding box center [160, 227] width 139 height 18
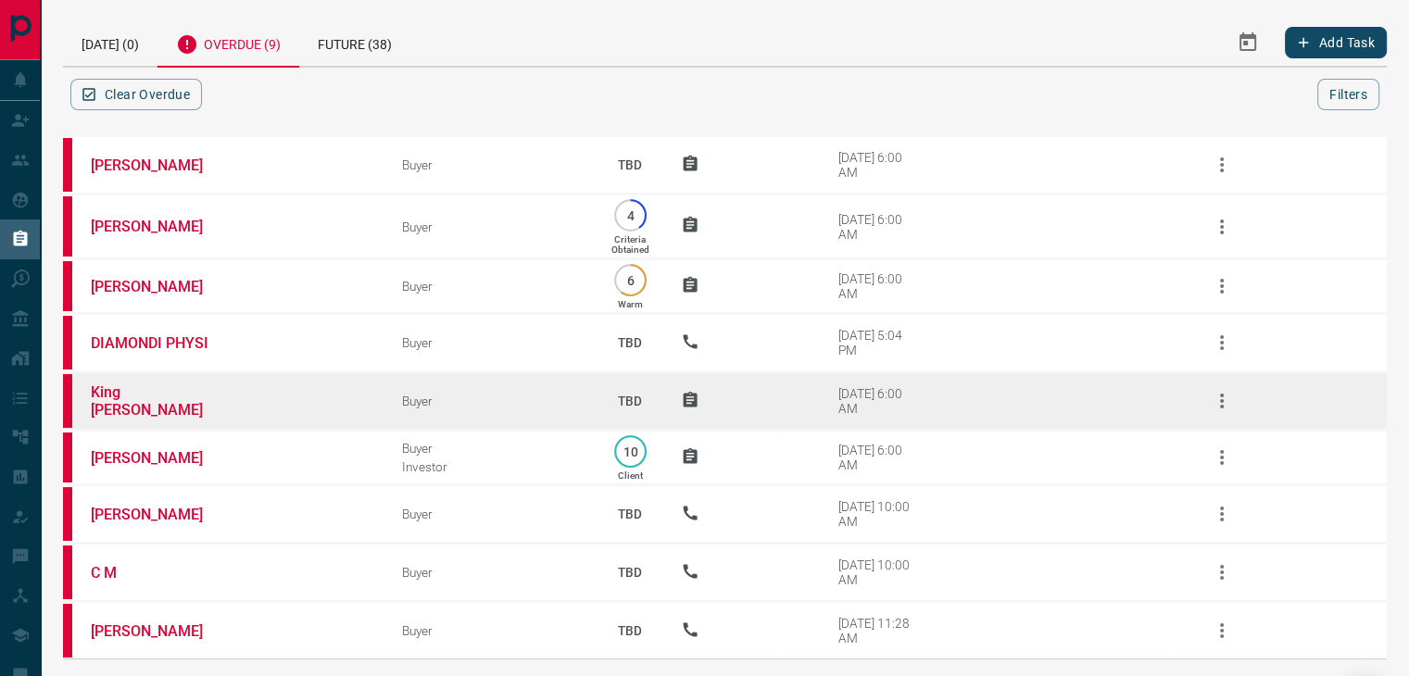
scroll to position [74, 0]
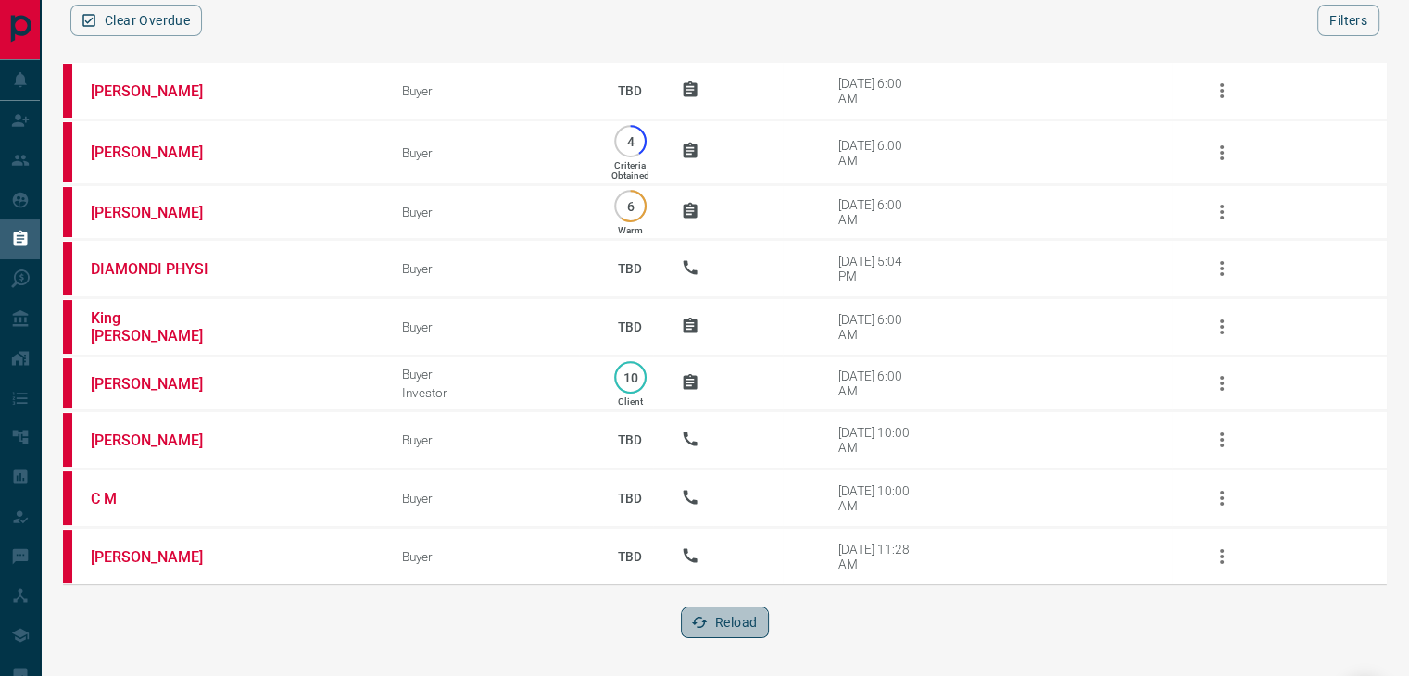
click at [744, 627] on button "Reload" at bounding box center [725, 622] width 88 height 31
